Goal: Task Accomplishment & Management: Manage account settings

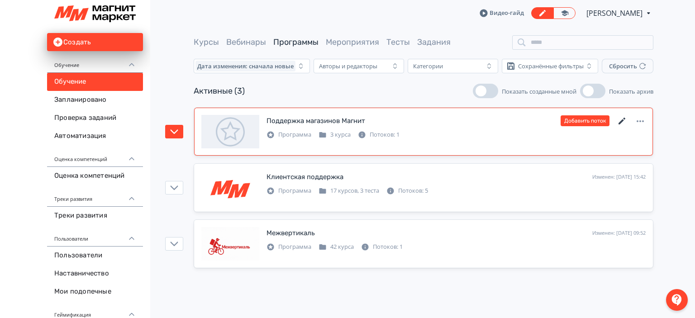
click at [622, 118] on icon at bounding box center [622, 121] width 11 height 11
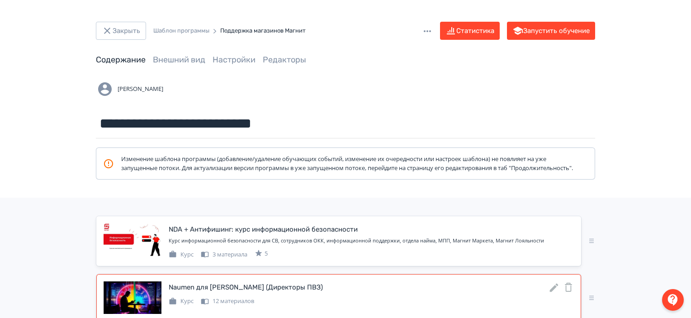
scroll to position [116, 0]
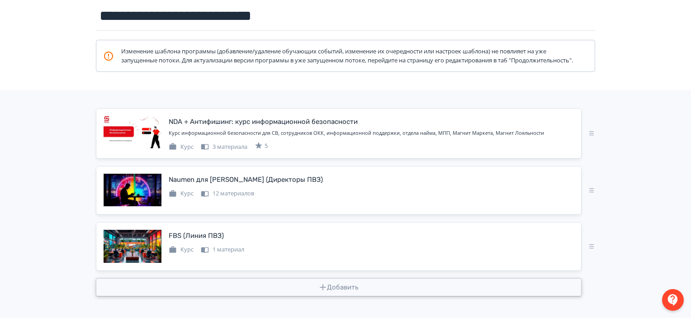
click at [372, 289] on button "Добавить" at bounding box center [339, 287] width 486 height 18
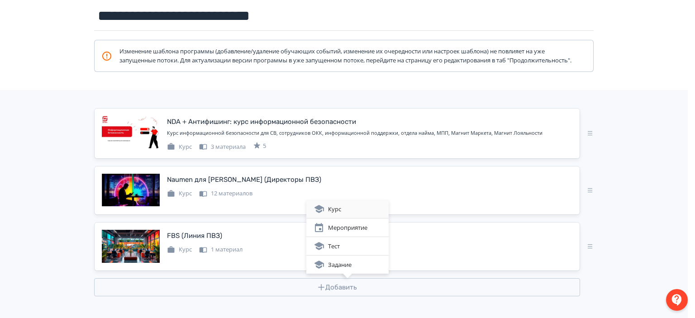
click at [367, 209] on div "Курс" at bounding box center [347, 209] width 68 height 11
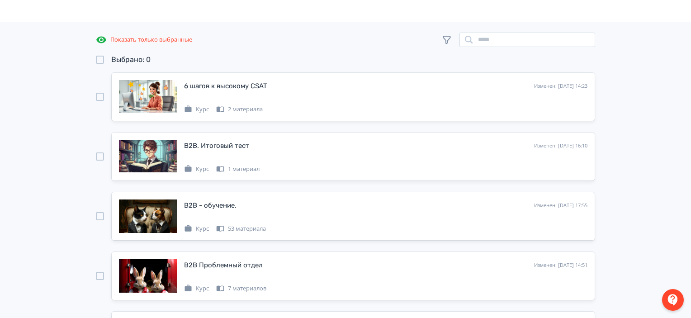
scroll to position [43, 0]
click at [517, 44] on input "search" at bounding box center [528, 40] width 136 height 14
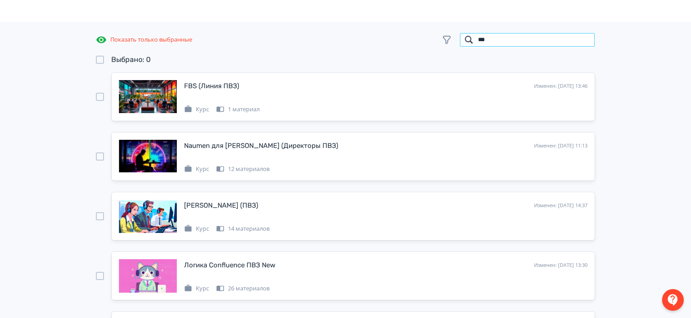
type input "***"
click at [100, 212] on div at bounding box center [100, 216] width 8 height 8
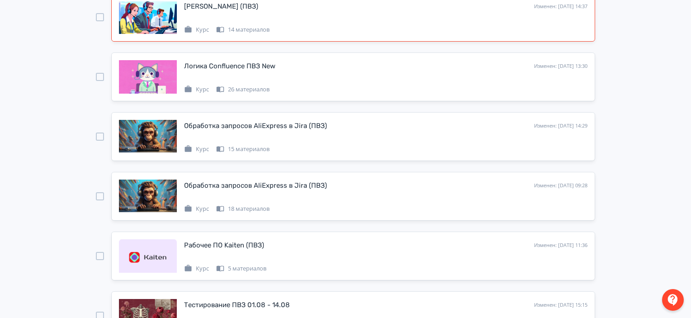
scroll to position [244, 0]
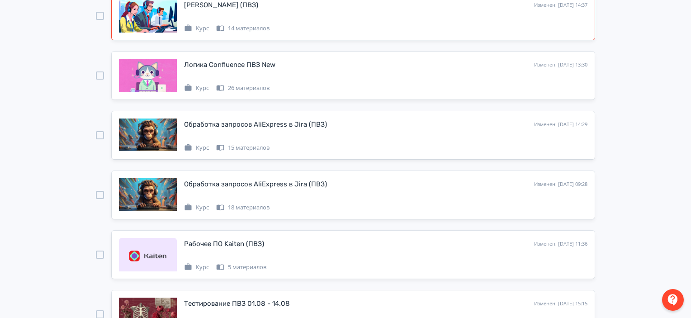
click at [101, 133] on div at bounding box center [100, 135] width 8 height 8
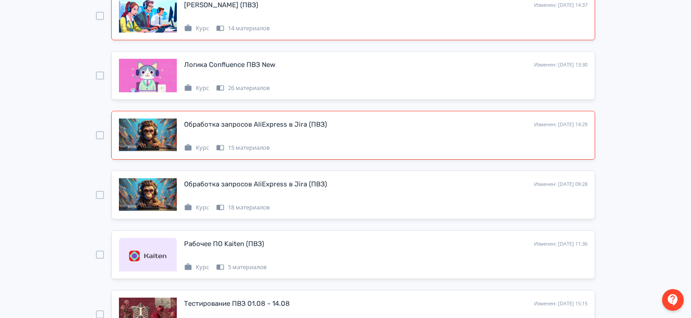
click at [98, 130] on div at bounding box center [100, 135] width 8 height 49
click at [99, 132] on div at bounding box center [100, 135] width 8 height 8
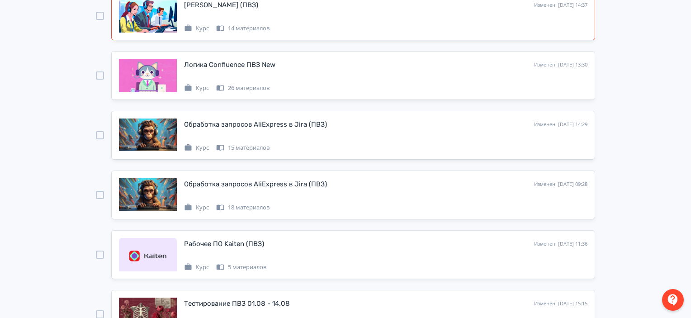
click at [100, 255] on div at bounding box center [100, 255] width 8 height 8
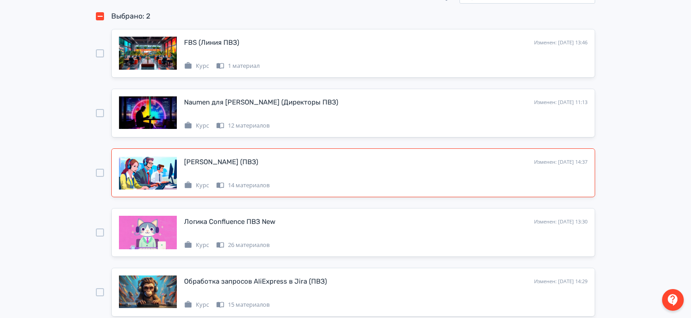
scroll to position [0, 0]
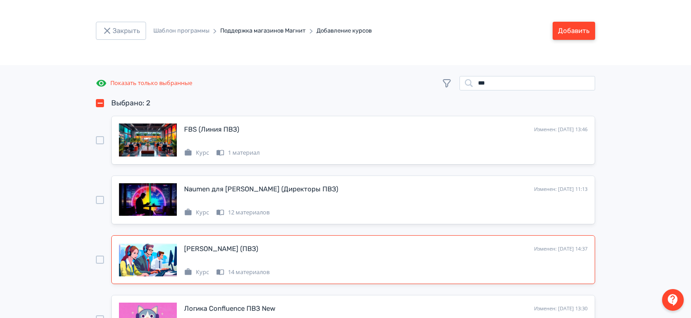
click at [560, 28] on button "Добавить" at bounding box center [574, 31] width 43 height 18
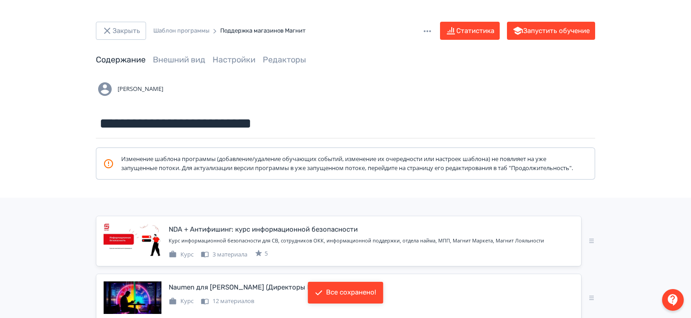
scroll to position [228, 0]
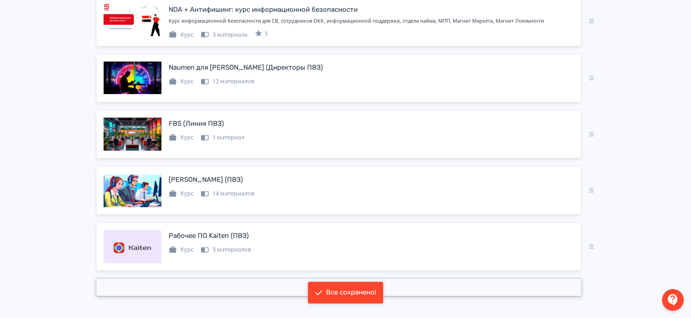
click at [402, 287] on button "Добавить" at bounding box center [339, 287] width 486 height 18
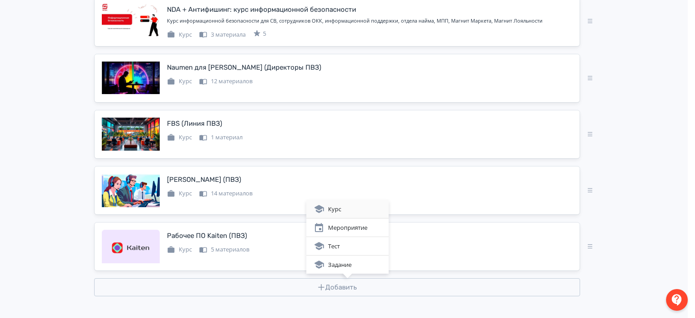
click at [362, 214] on div "Курс" at bounding box center [347, 209] width 68 height 11
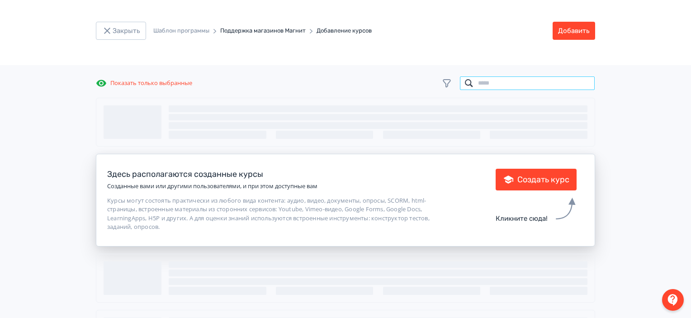
click at [515, 83] on input "search" at bounding box center [528, 83] width 136 height 14
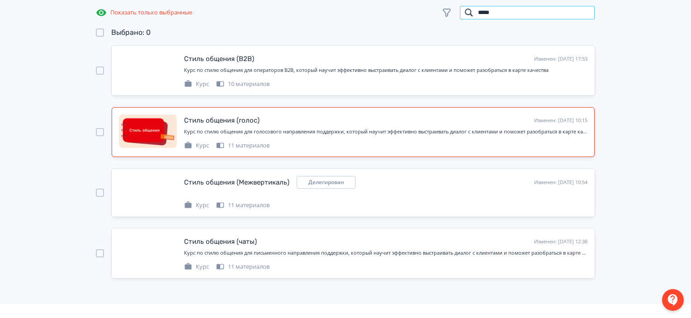
scroll to position [77, 0]
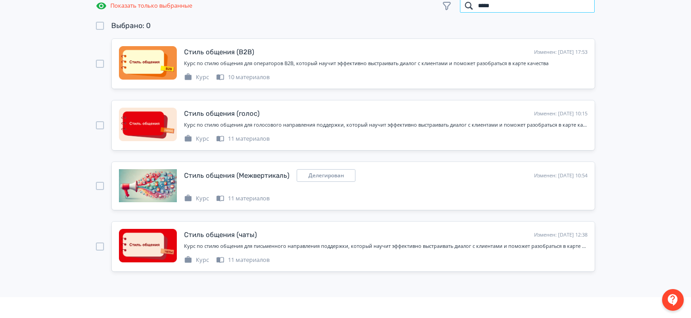
type input "*****"
click at [99, 249] on div at bounding box center [100, 246] width 8 height 8
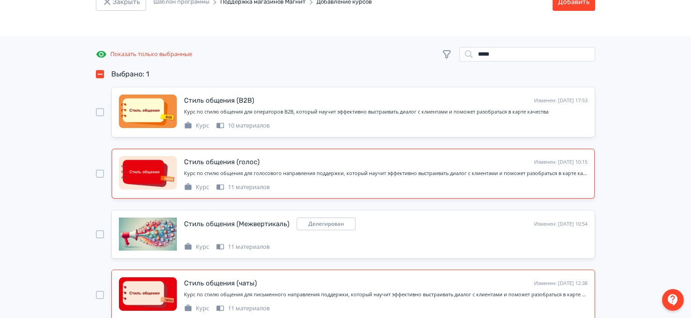
scroll to position [28, 0]
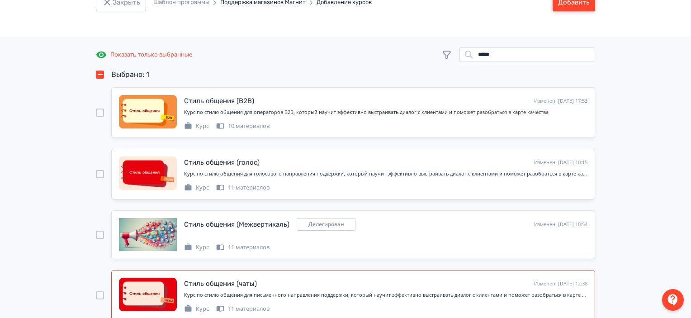
click at [579, 6] on button "Добавить" at bounding box center [574, 2] width 43 height 18
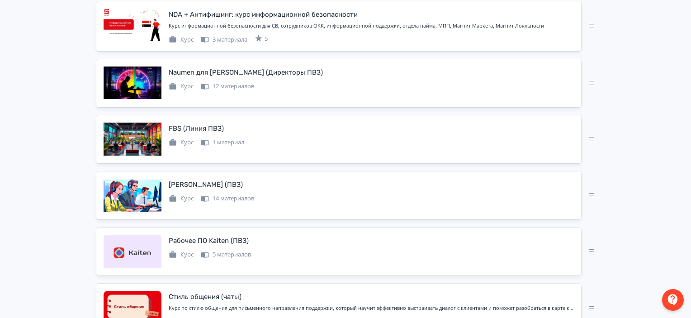
scroll to position [285, 0]
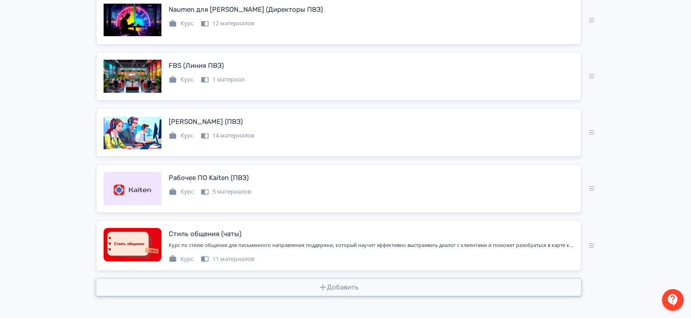
click at [355, 290] on button "Добавить" at bounding box center [339, 287] width 486 height 18
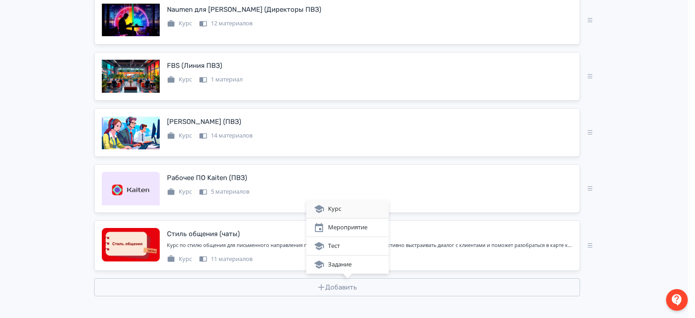
click at [360, 211] on div "Курс" at bounding box center [347, 209] width 68 height 11
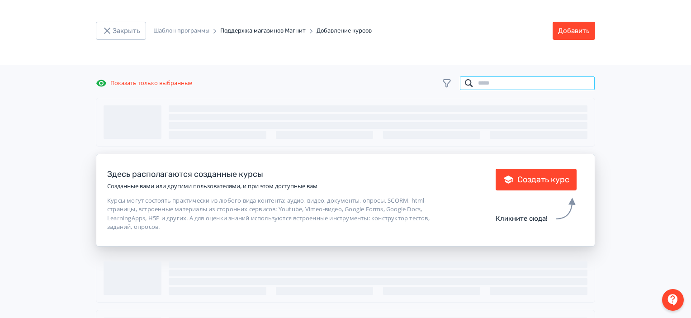
click at [529, 79] on input "search" at bounding box center [528, 83] width 136 height 14
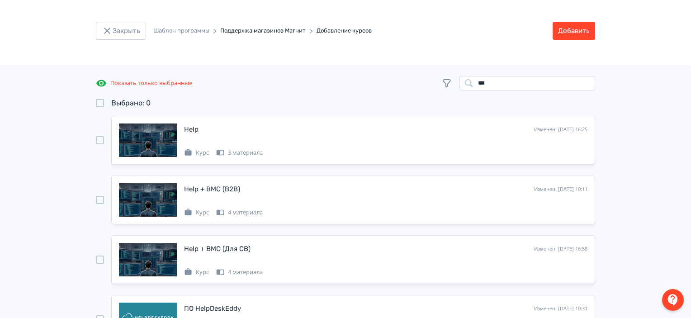
click at [103, 140] on div at bounding box center [100, 140] width 8 height 8
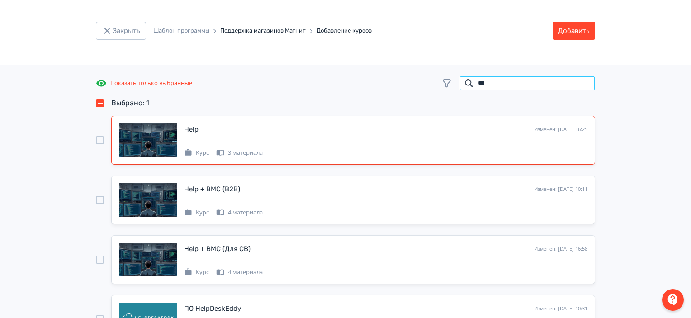
drag, startPoint x: 489, startPoint y: 82, endPoint x: 463, endPoint y: 84, distance: 26.3
click at [463, 84] on input "***" at bounding box center [528, 83] width 136 height 14
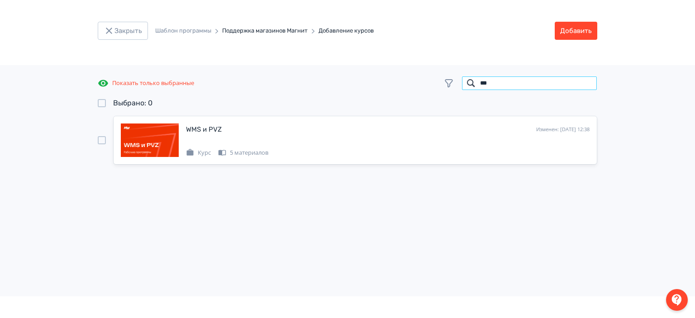
type input "***"
click at [110, 137] on div "WMS и PVZ Изменен: [DATE] 12:38 Курс 5 материалов" at bounding box center [347, 140] width 499 height 49
click at [103, 139] on div at bounding box center [102, 140] width 8 height 8
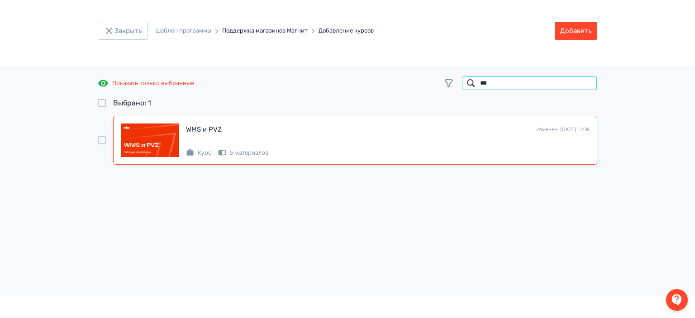
click at [486, 80] on input "***" at bounding box center [529, 83] width 136 height 14
click at [592, 83] on input "***" at bounding box center [529, 83] width 136 height 14
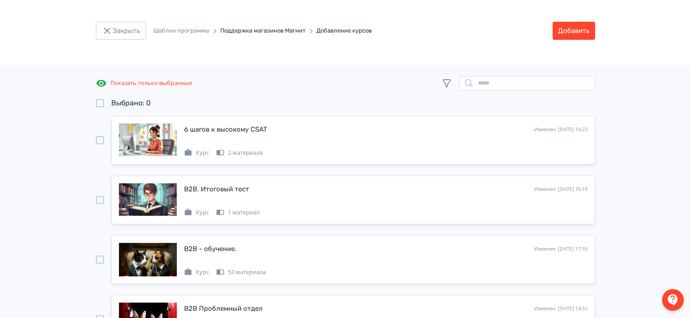
click at [159, 80] on span "Показать только выбранные" at bounding box center [151, 83] width 82 height 9
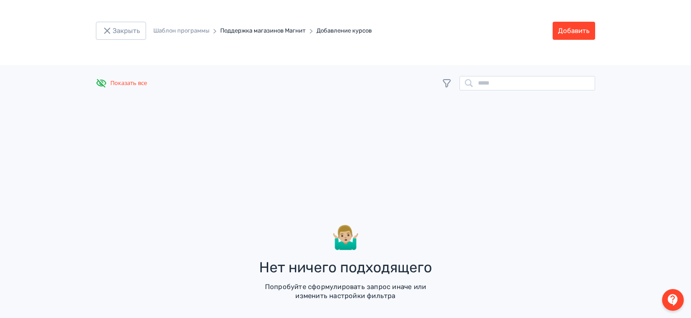
click at [132, 86] on span "Показать все" at bounding box center [128, 83] width 37 height 9
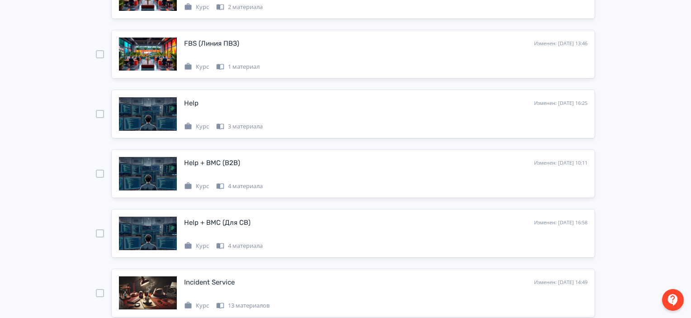
scroll to position [740, 0]
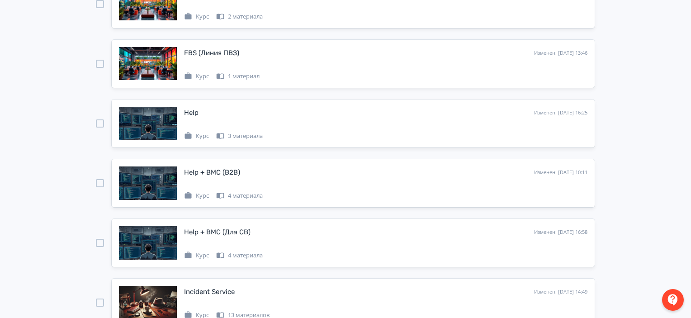
click at [101, 119] on div at bounding box center [100, 123] width 8 height 8
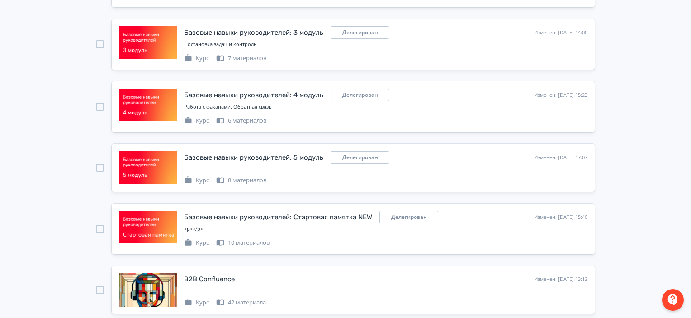
scroll to position [2853, 0]
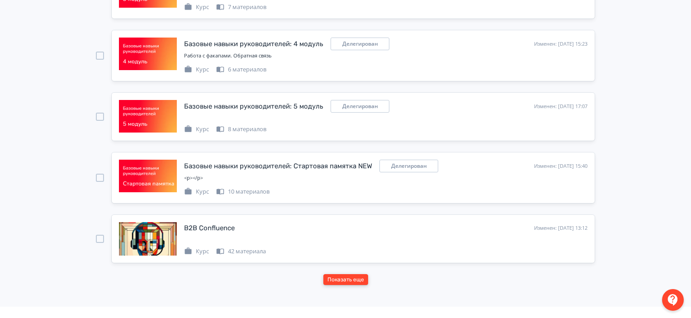
click at [363, 274] on button "Показать еще" at bounding box center [345, 279] width 45 height 11
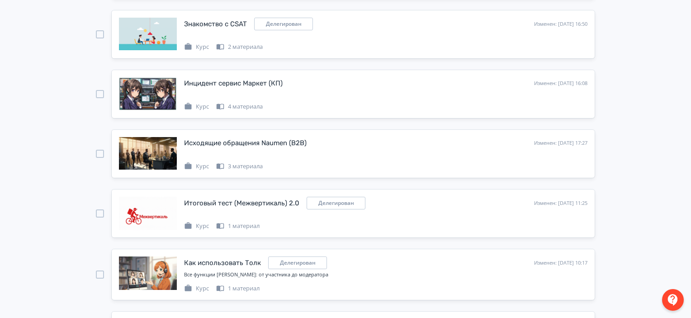
scroll to position [4137, 0]
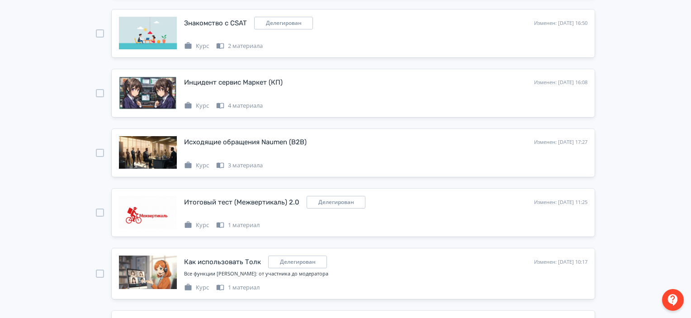
click at [96, 89] on div at bounding box center [100, 93] width 8 height 8
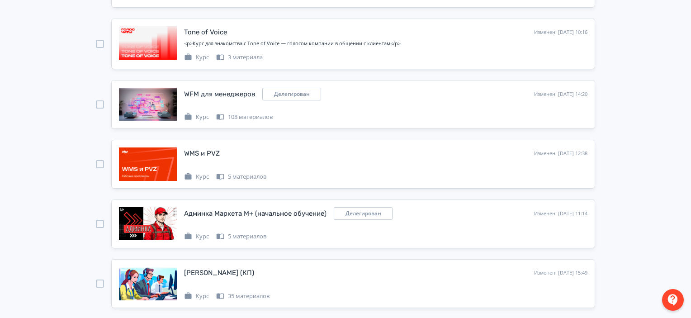
scroll to position [2318, 0]
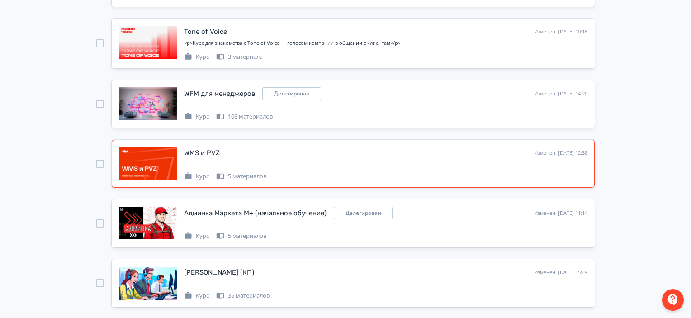
click at [465, 149] on div "WMS и PVZ Изменен: [DATE] 12:38" at bounding box center [385, 153] width 403 height 12
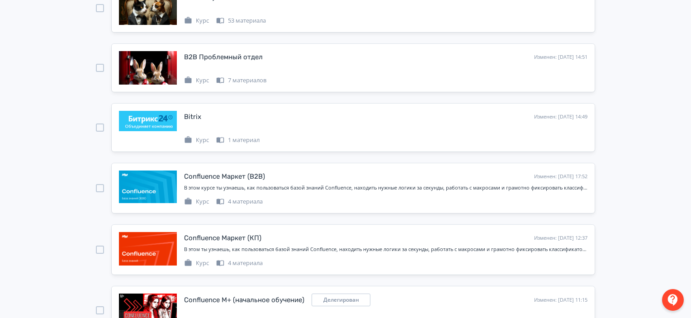
scroll to position [0, 0]
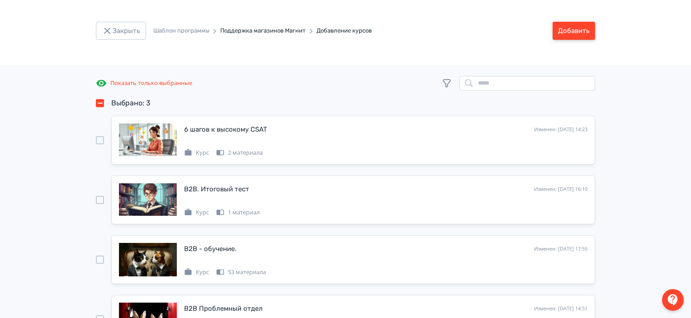
click at [577, 33] on button "Добавить" at bounding box center [574, 31] width 43 height 18
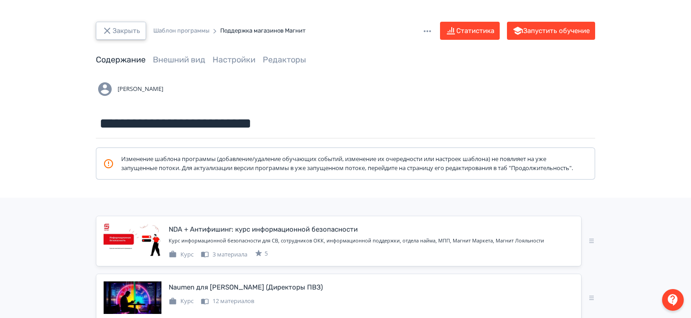
click at [128, 25] on button "Закрыть" at bounding box center [121, 31] width 50 height 18
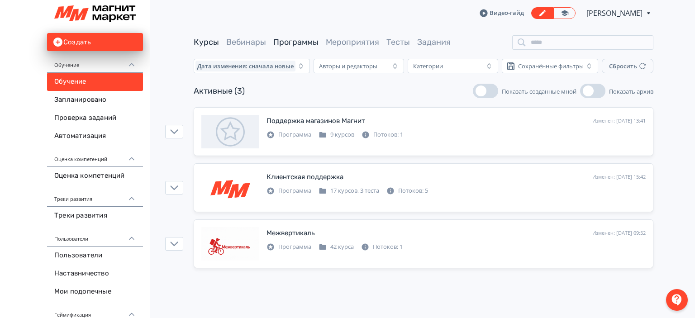
click at [211, 41] on link "Курсы" at bounding box center [206, 42] width 25 height 10
